Goal: Information Seeking & Learning: Learn about a topic

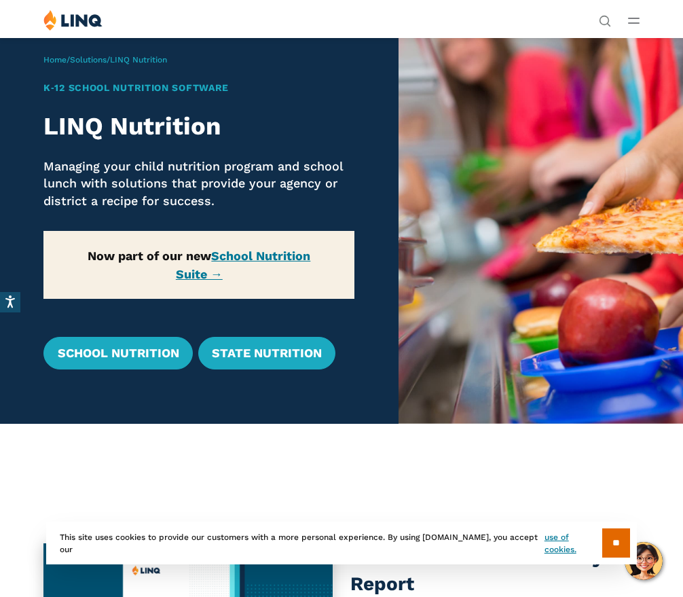
click at [159, 350] on link "School Nutrition" at bounding box center [117, 353] width 149 height 33
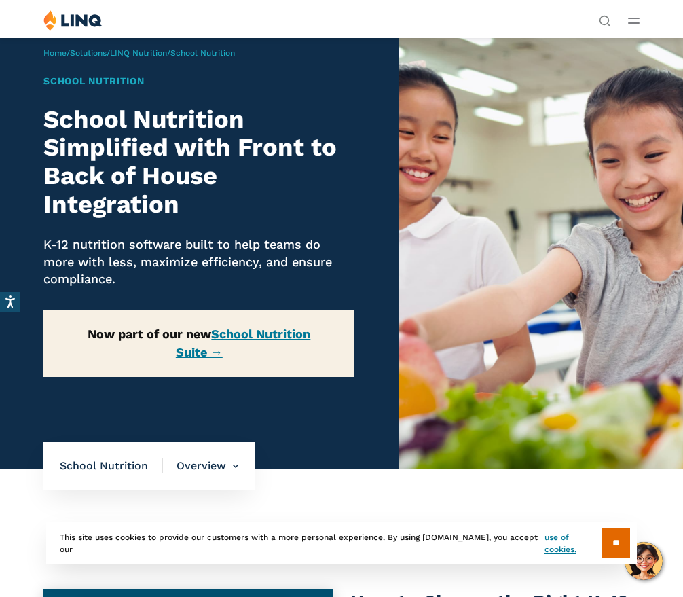
scroll to position [6, 0]
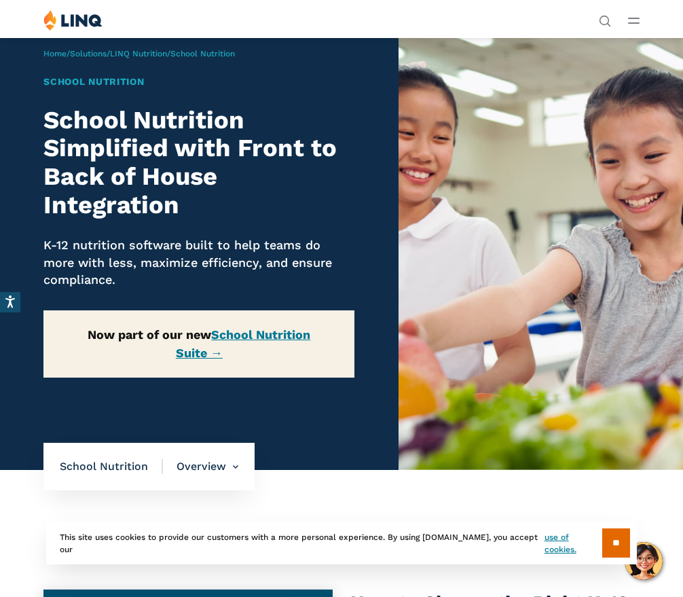
click at [613, 558] on input "**" at bounding box center [616, 542] width 28 height 29
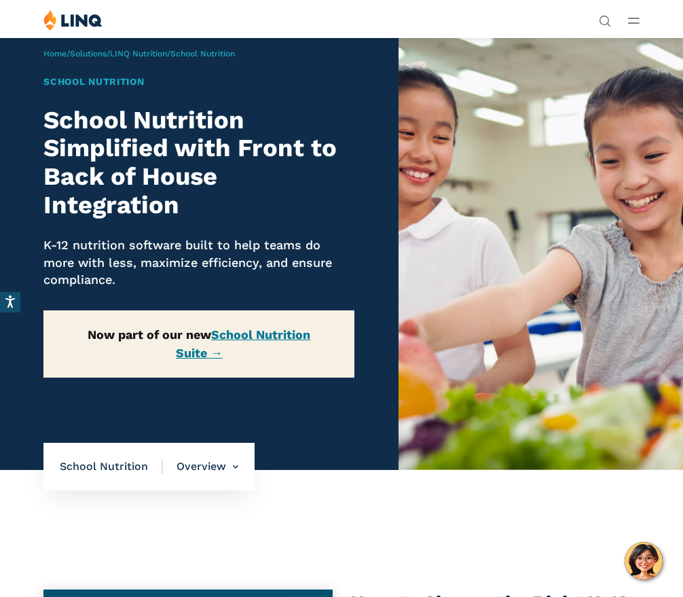
click at [282, 338] on link "School Nutrition Suite →" at bounding box center [243, 343] width 135 height 33
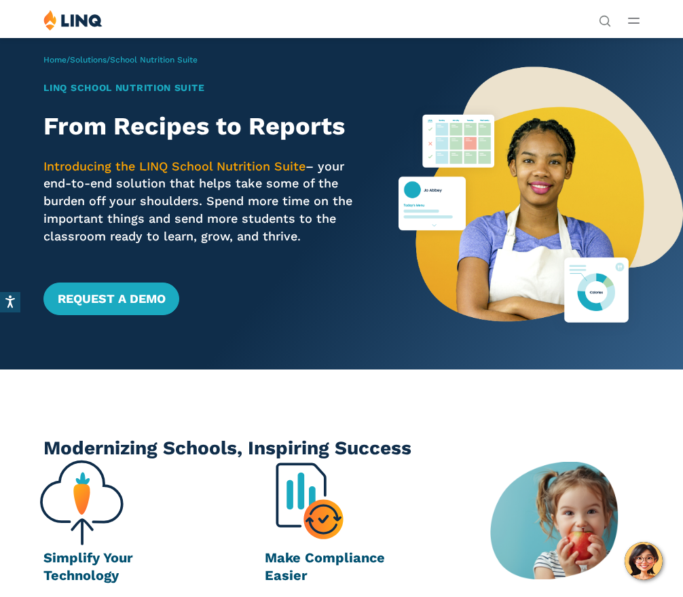
click at [134, 55] on span "School Nutrition Suite" at bounding box center [154, 60] width 88 height 10
click at [100, 59] on link "Solutions" at bounding box center [88, 60] width 37 height 10
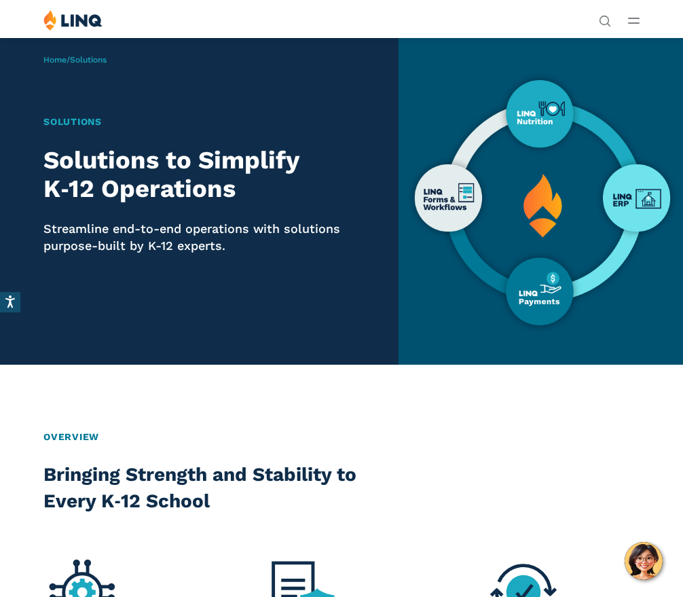
click at [257, 230] on p "Streamline end-to-end operations with solutions purpose-built by K-12 experts." at bounding box center [198, 237] width 311 height 35
click at [24, 306] on div "Home / Solutions Solutions Solutions to Simplify K‑12 Operations Streamline end…" at bounding box center [199, 200] width 399 height 327
click at [132, 168] on h2 "Solutions to Simplify K‑12 Operations" at bounding box center [198, 174] width 311 height 57
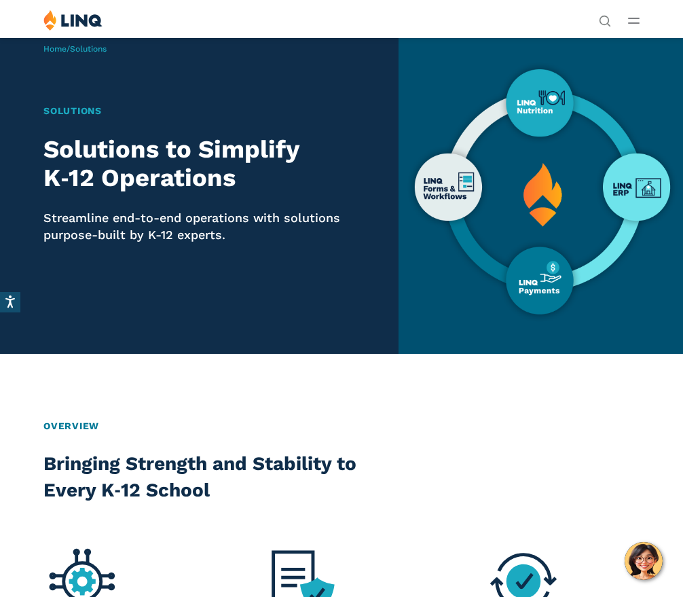
scroll to position [10, 0]
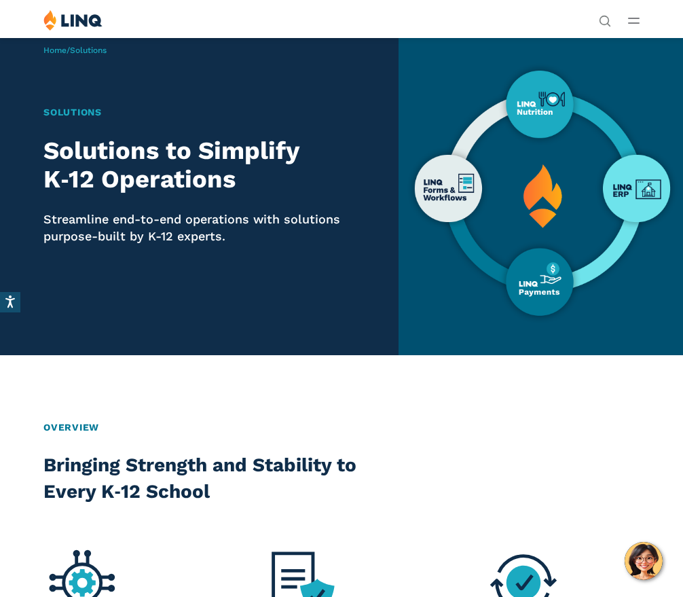
click at [88, 473] on h2 "Bringing Strength and Stability to Every K‑12 School" at bounding box center [226, 479] width 367 height 54
click at [82, 429] on h2 "Overview" at bounding box center [341, 427] width 596 height 14
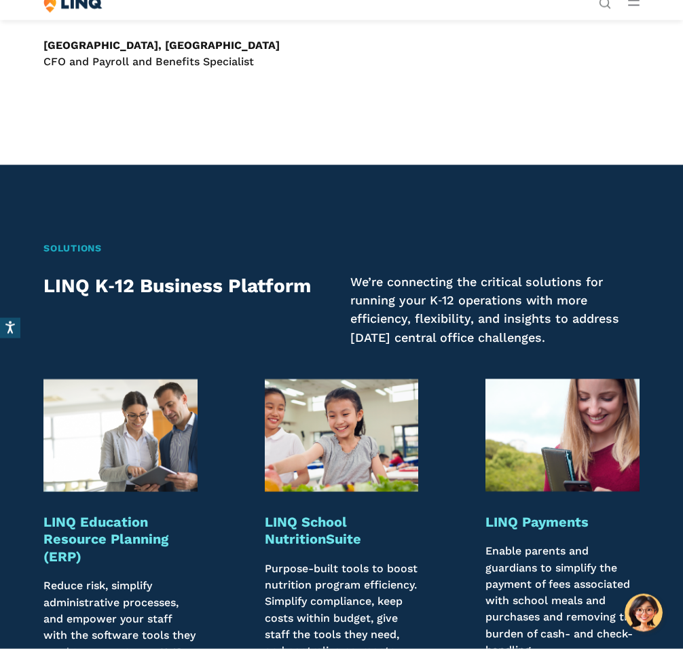
scroll to position [1080, 0]
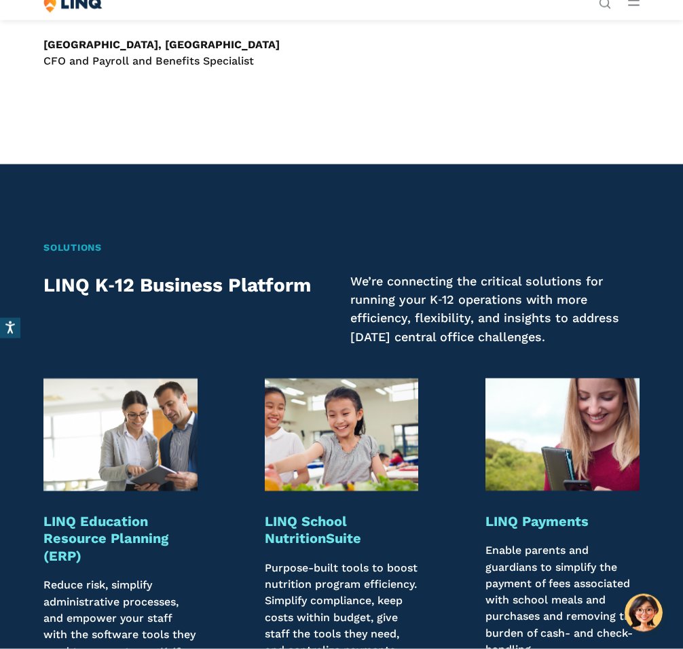
click at [220, 282] on h2 "LINQ K‑12 Business Platform" at bounding box center [187, 285] width 289 height 27
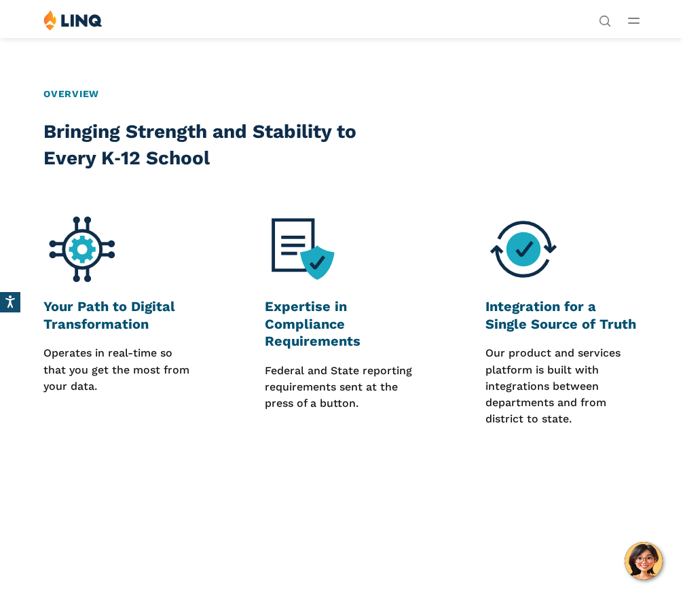
scroll to position [334, 0]
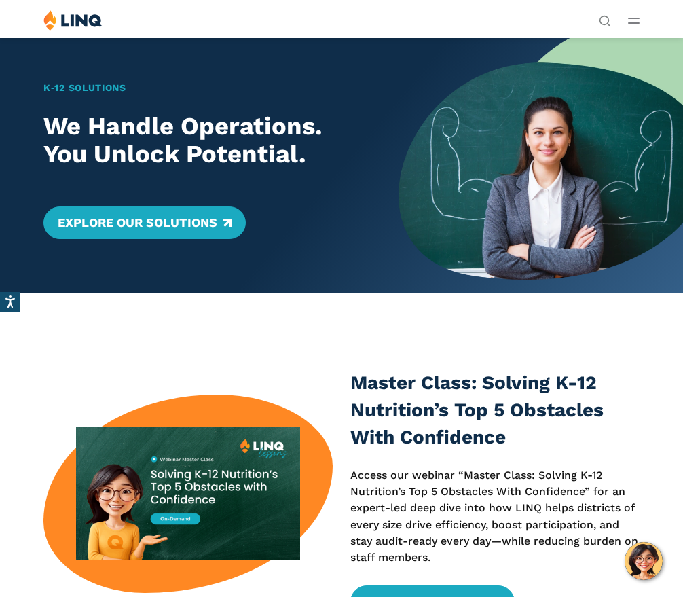
click at [202, 225] on link "Explore Our Solutions" at bounding box center [144, 222] width 202 height 33
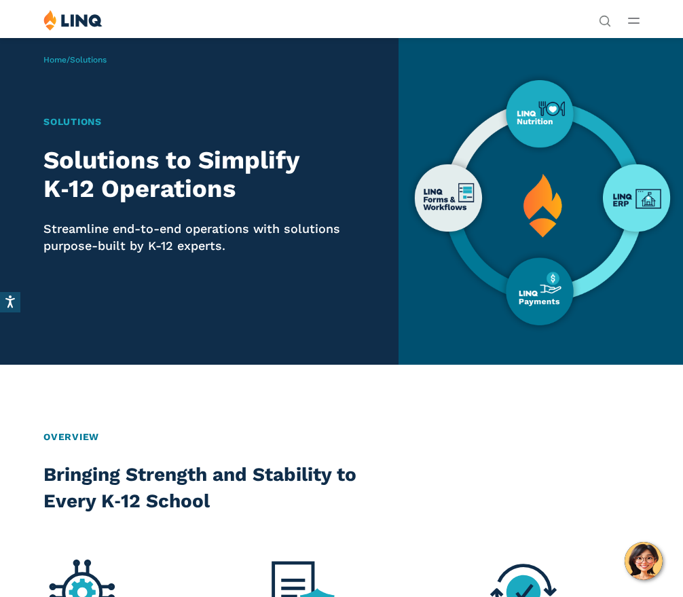
click at [166, 220] on p "Streamline end-to-end operations with solutions purpose-built by K-12 experts." at bounding box center [198, 237] width 311 height 35
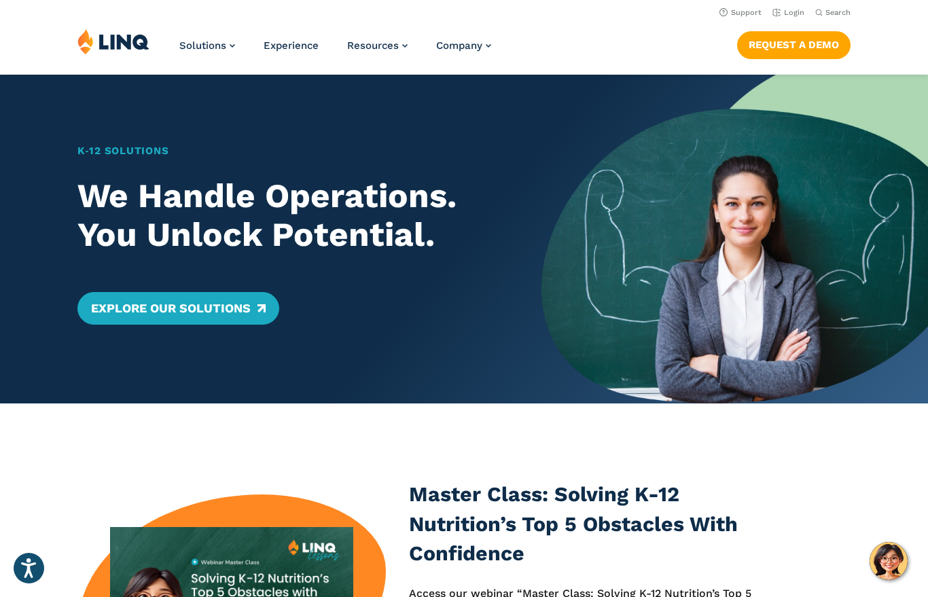
click at [259, 306] on link "Explore Our Solutions" at bounding box center [178, 308] width 202 height 33
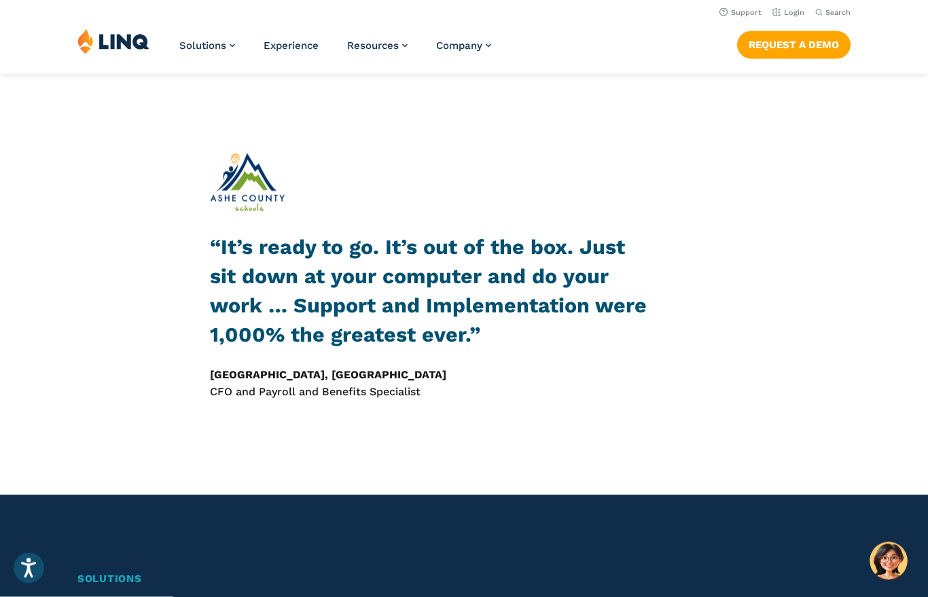
scroll to position [912, 0]
